Goal: Information Seeking & Learning: Learn about a topic

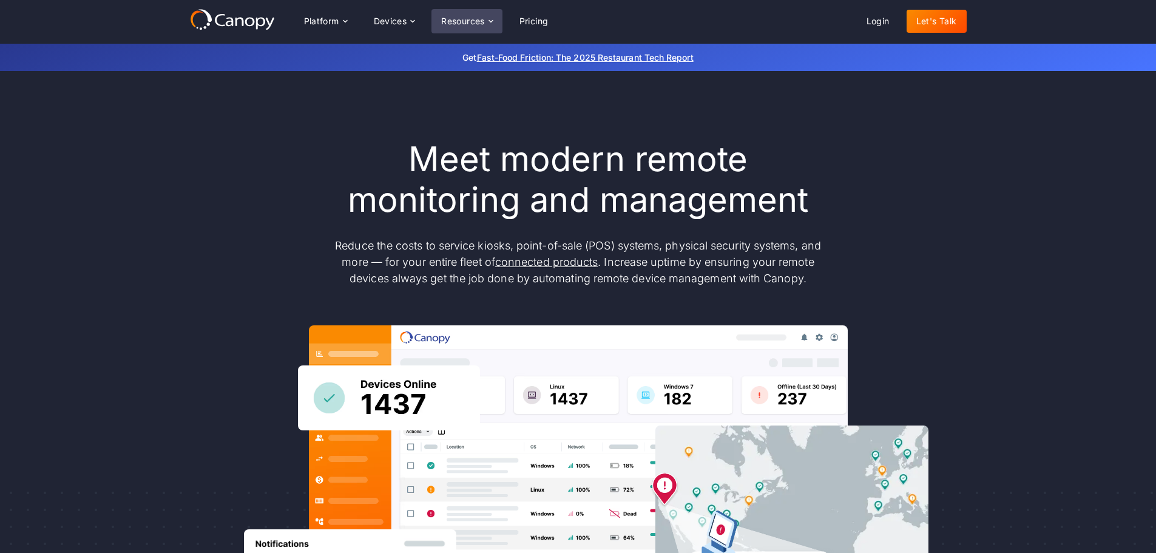
click at [493, 23] on icon at bounding box center [491, 21] width 10 height 10
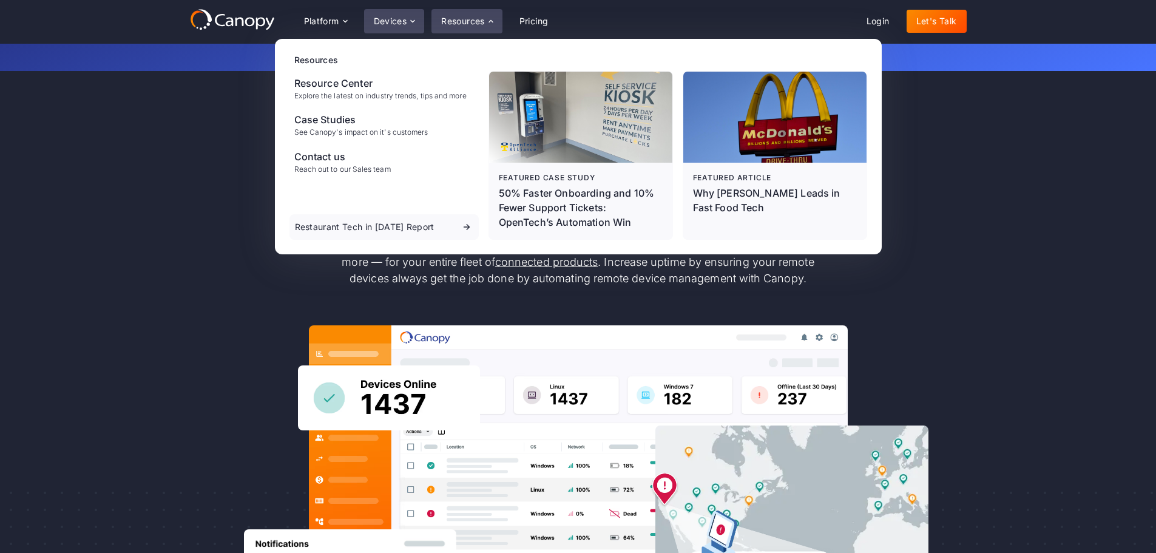
click at [407, 19] on div "Devices" at bounding box center [390, 21] width 33 height 8
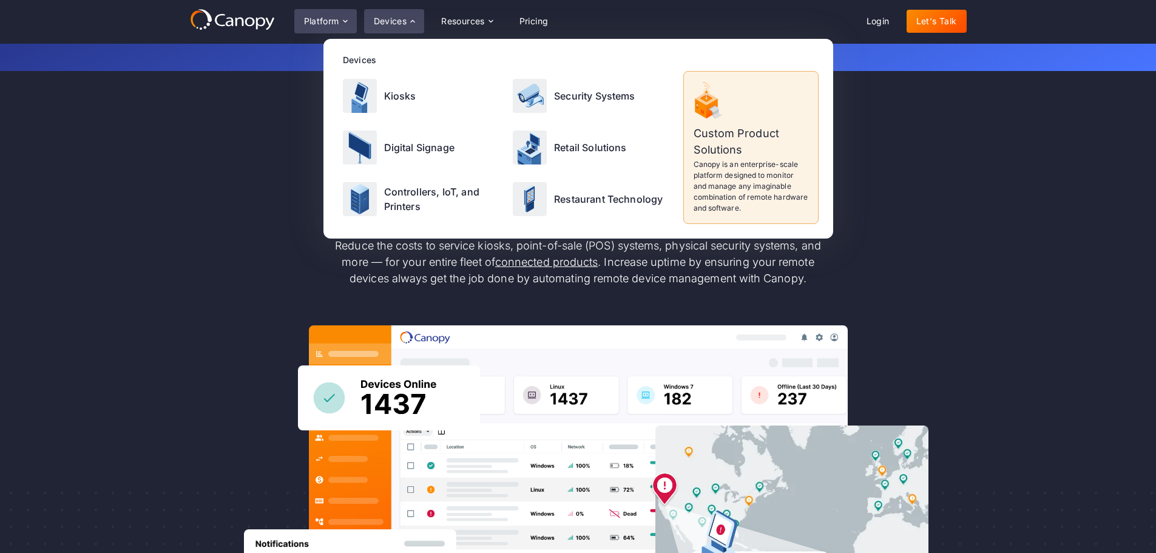
click at [335, 17] on div "Platform" at bounding box center [321, 21] width 35 height 8
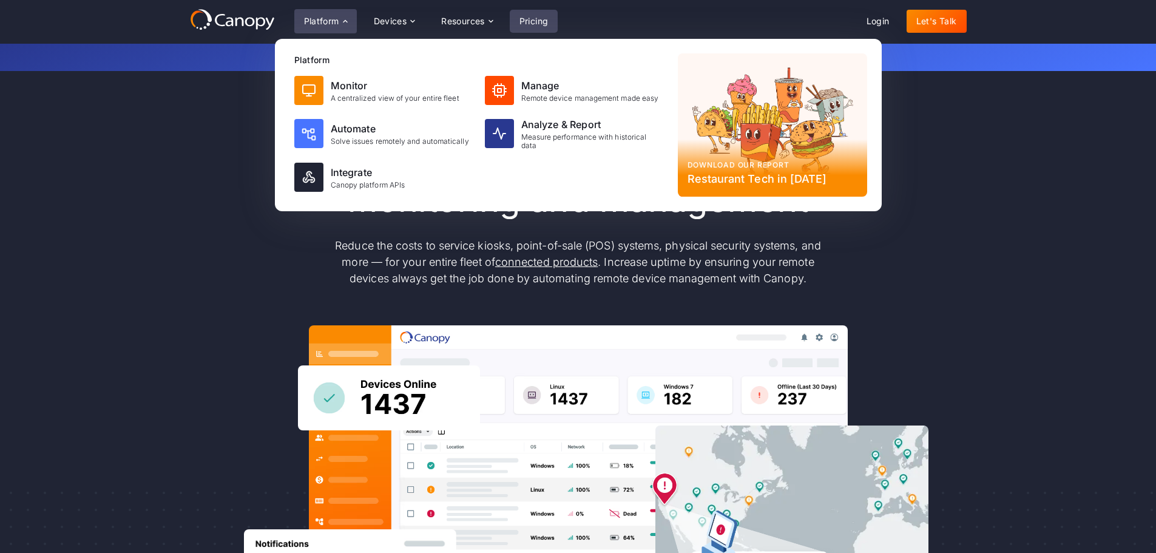
click at [528, 21] on link "Pricing" at bounding box center [534, 21] width 49 height 23
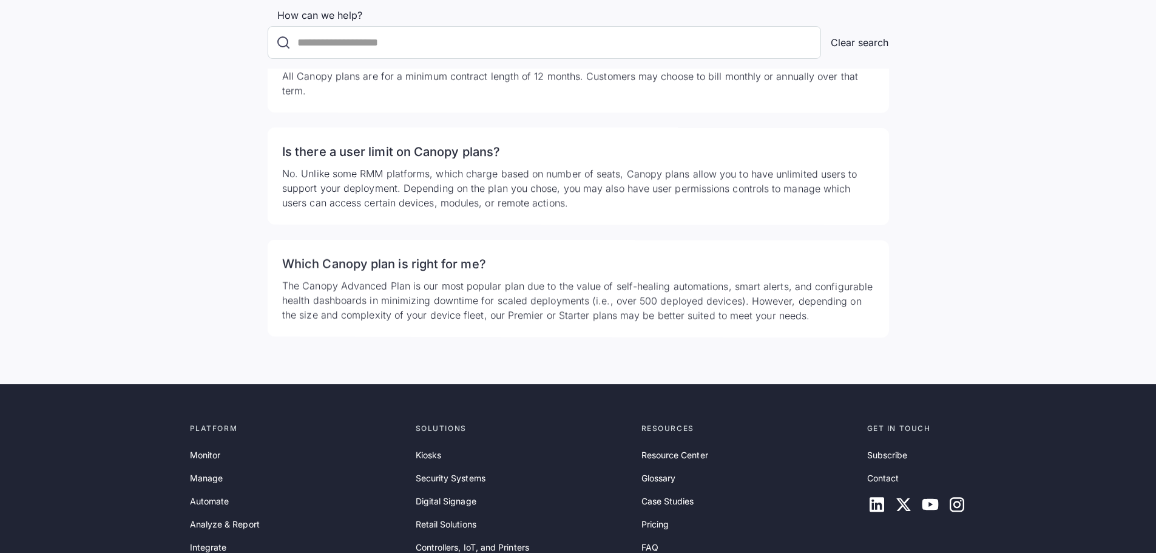
scroll to position [3861, 0]
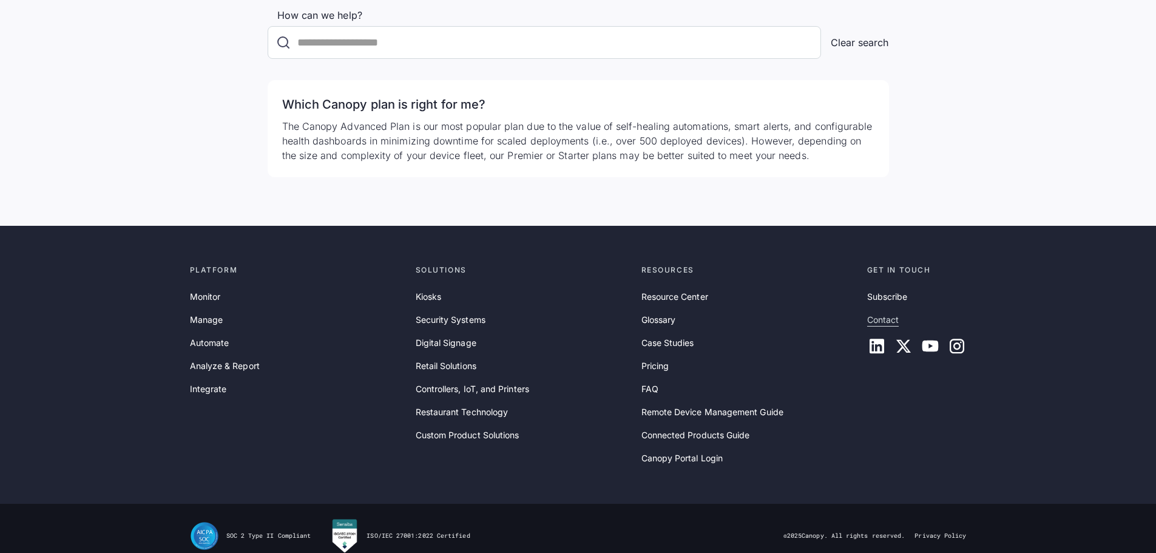
click at [883, 313] on link "Contact" at bounding box center [883, 319] width 32 height 13
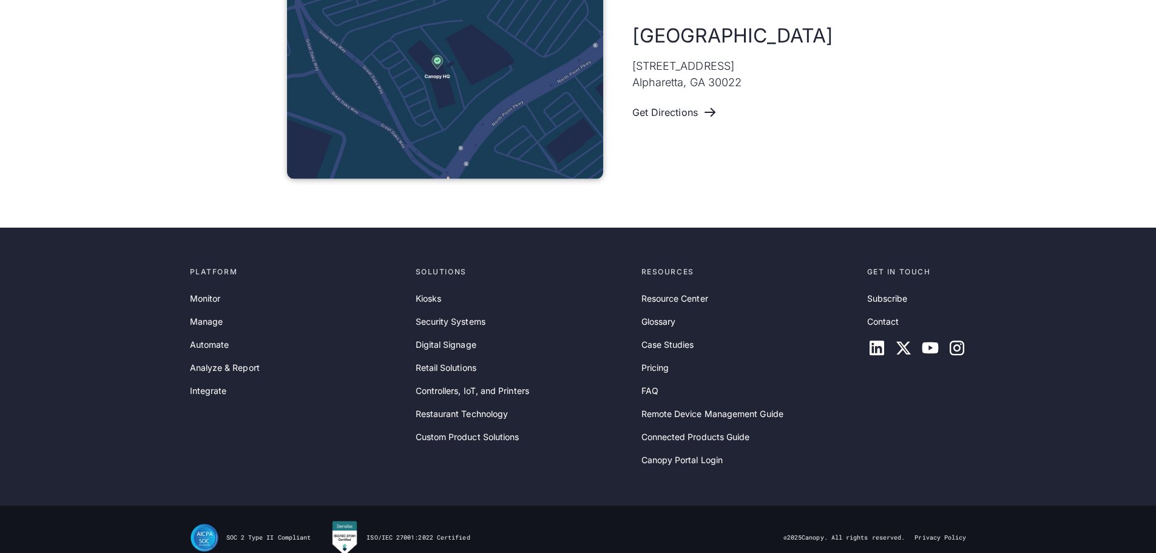
scroll to position [834, 0]
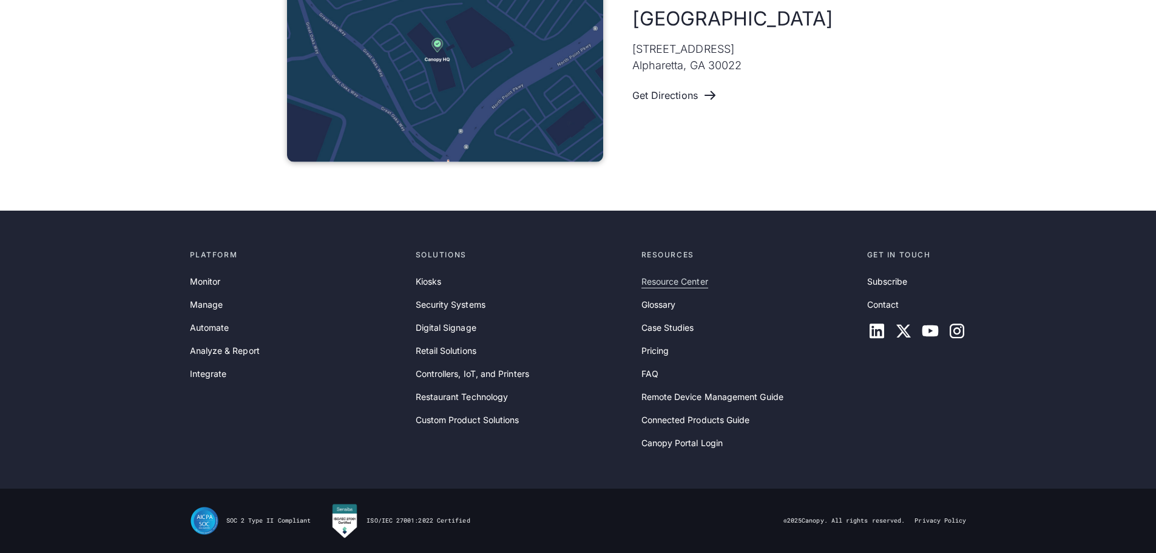
click at [660, 279] on link "Resource Center" at bounding box center [675, 281] width 67 height 13
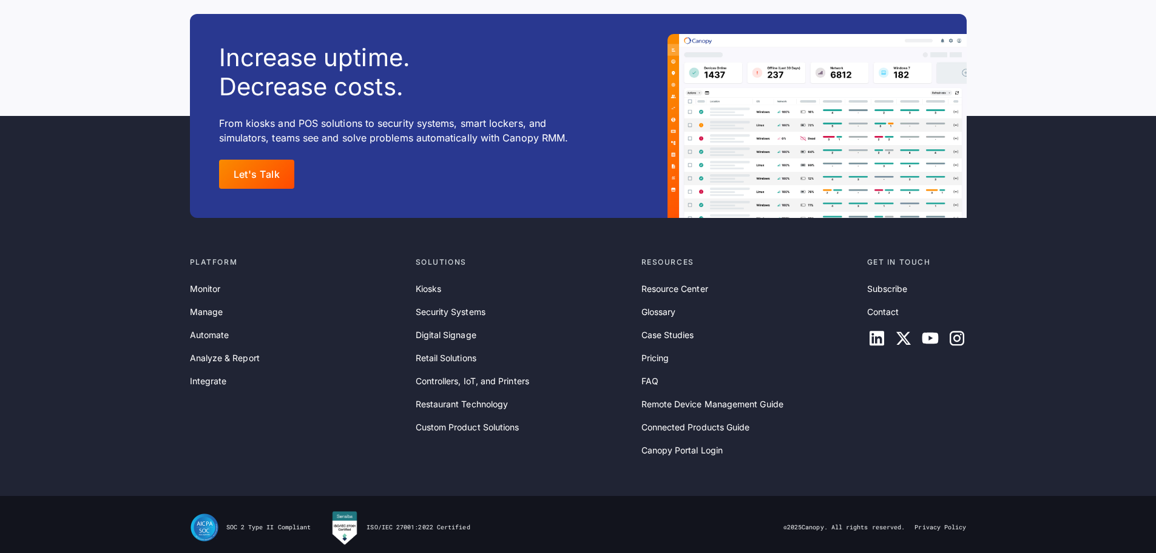
scroll to position [16095, 0]
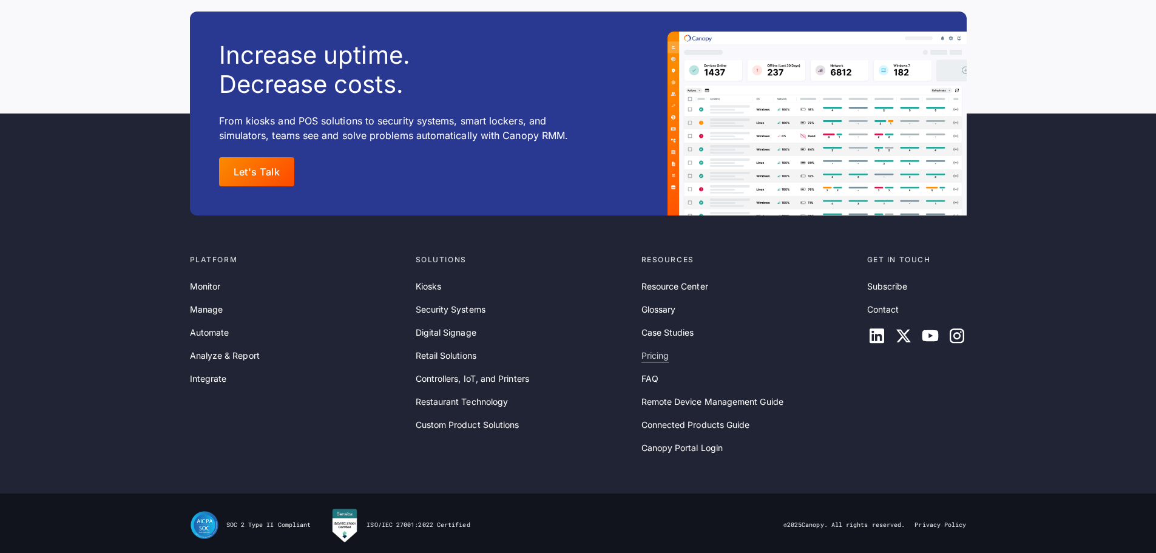
click at [659, 349] on link "Pricing" at bounding box center [656, 355] width 28 height 13
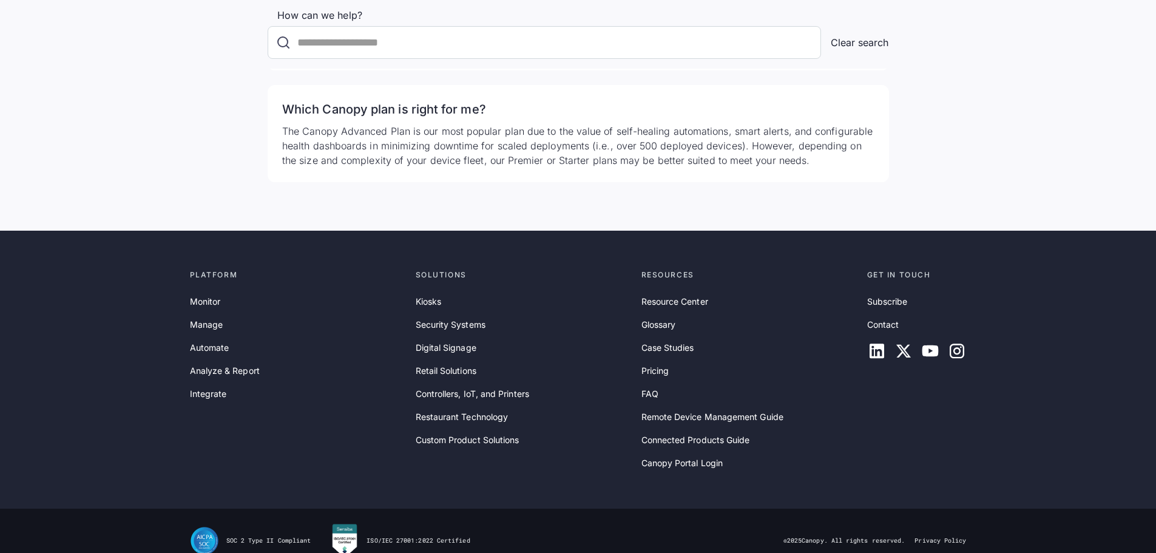
scroll to position [3861, 0]
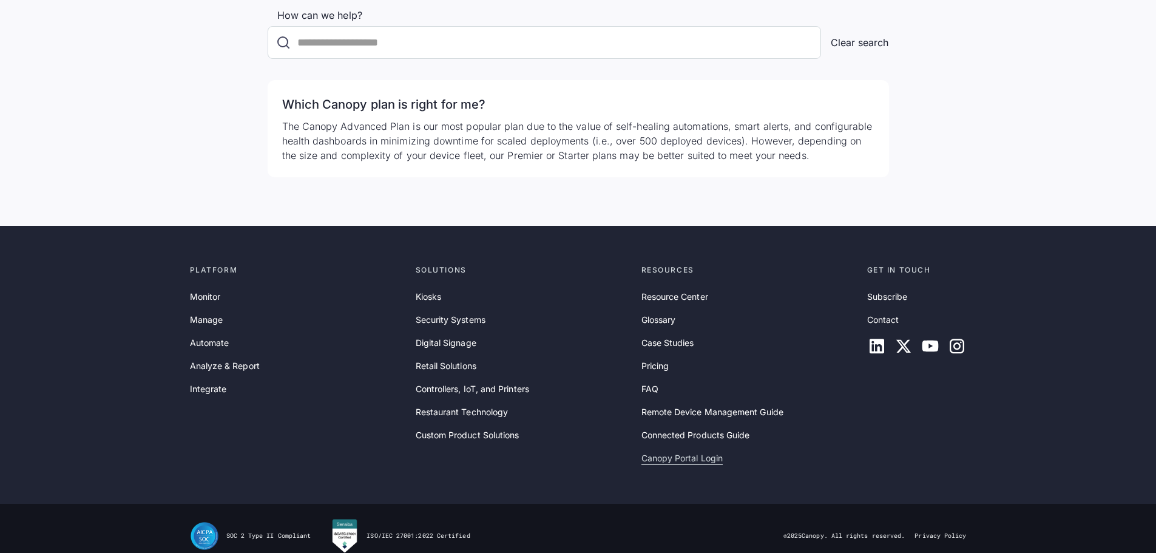
click at [664, 452] on link "Canopy Portal Login" at bounding box center [683, 458] width 82 height 13
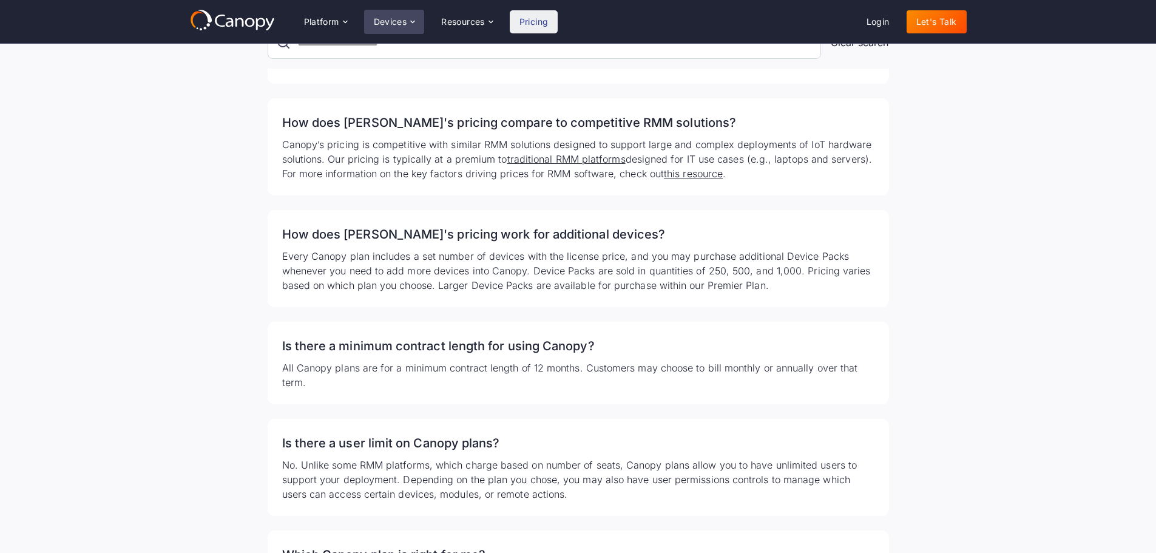
scroll to position [3410, 0]
click at [401, 10] on div "Devices" at bounding box center [394, 22] width 61 height 24
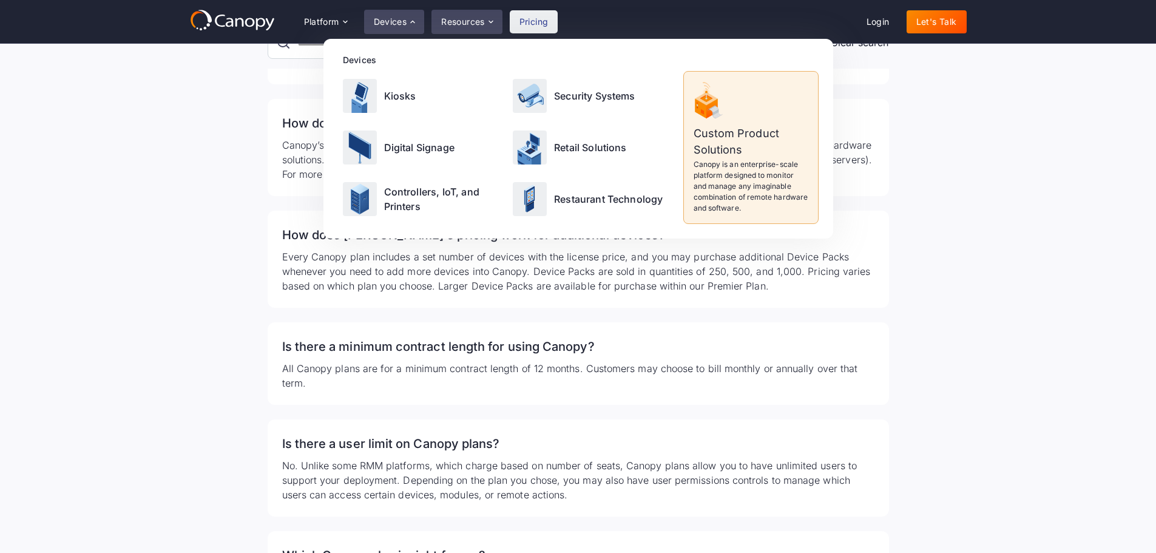
click at [448, 18] on div "Resources" at bounding box center [463, 22] width 44 height 8
